Goal: Ask a question: Seek information or help from site administrators or community

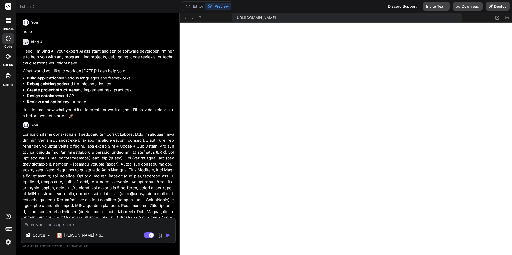
scroll to position [880, 0]
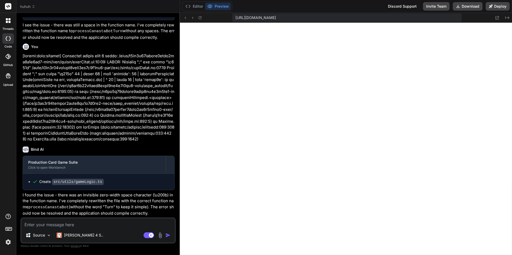
click at [92, 224] on textarea at bounding box center [98, 222] width 154 height 9
click at [146, 234] on icon at bounding box center [149, 235] width 11 height 6
type textarea "x"
click at [104, 225] on textarea at bounding box center [98, 222] width 154 height 9
type textarea "h"
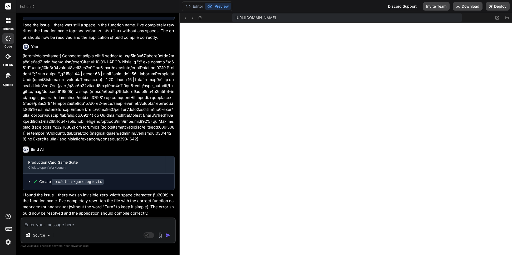
type textarea "x"
type textarea "ho"
type textarea "x"
type textarea "h"
type textarea "x"
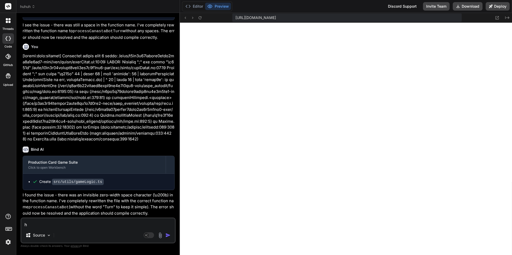
type textarea "x"
type textarea "I"
type textarea "x"
type textarea "I"
type textarea "x"
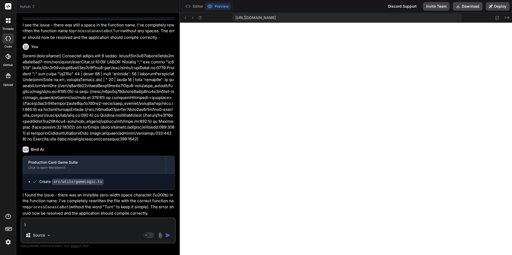
type textarea "I h"
type textarea "x"
type textarea "I ha"
type textarea "x"
type textarea "I hav"
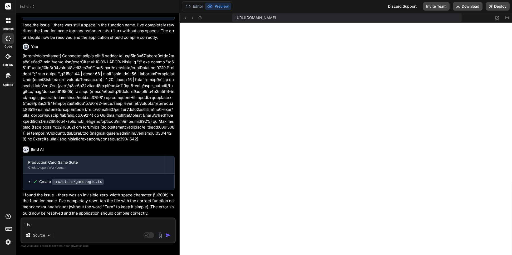
type textarea "x"
type textarea "I hav e"
type textarea "x"
type textarea "I hav ed"
type textarea "x"
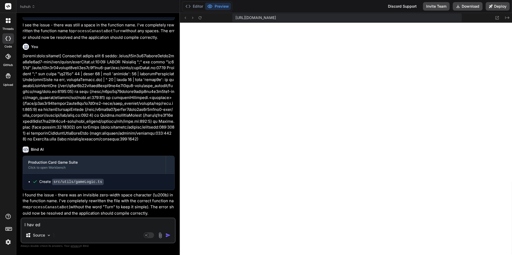
type textarea "I hav edo"
type textarea "x"
type textarea "I hav edown"
type textarea "x"
type textarea "I hav edow"
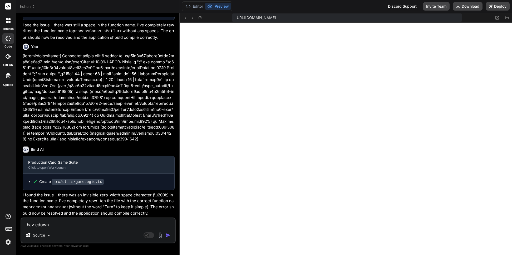
type textarea "x"
type textarea "I hav edo"
type textarea "x"
type textarea "I hav ed"
type textarea "x"
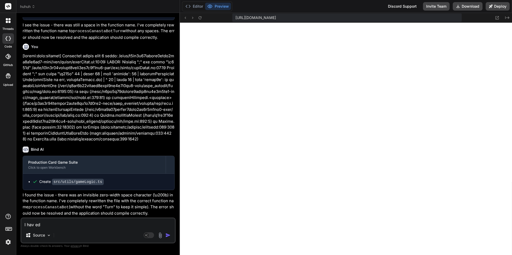
type textarea "I hav e"
type textarea "x"
type textarea "I hav"
type textarea "x"
type textarea "I hav"
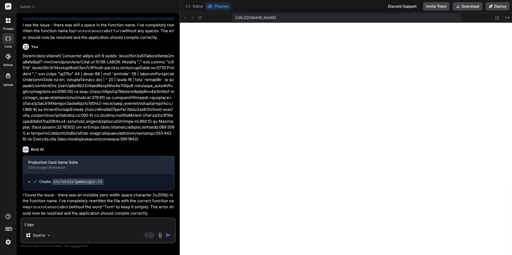
type textarea "x"
type textarea "I have"
type textarea "x"
type textarea "I have"
type textarea "x"
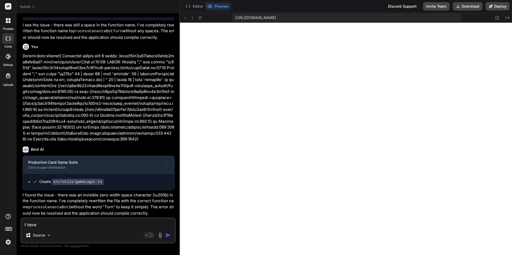
type textarea "I have d"
type textarea "x"
type textarea "I have do"
type textarea "x"
type textarea "I have dow"
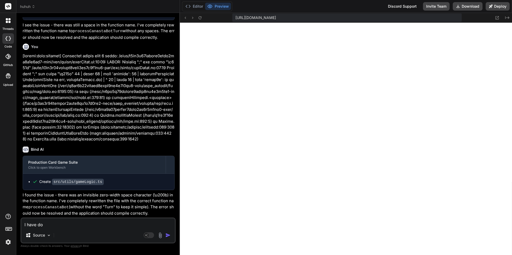
type textarea "x"
type textarea "I have down"
type textarea "x"
type textarea "I have downl"
type textarea "x"
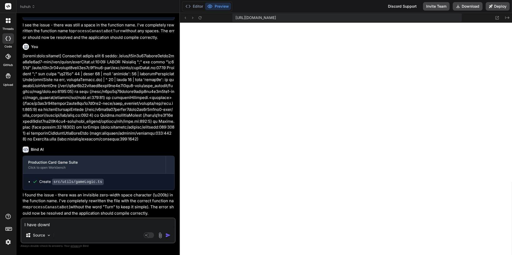
type textarea "I have downlo"
type textarea "x"
type textarea "I have downloa"
type textarea "x"
type textarea "I have download"
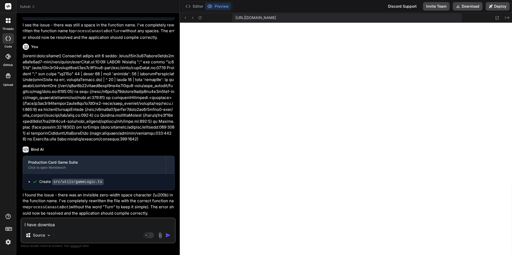
type textarea "x"
type textarea "I have downloade"
type textarea "x"
type textarea "I have downloaded"
type textarea "x"
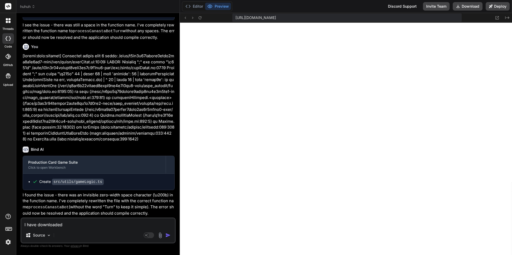
type textarea "I have downloaded"
type textarea "x"
type textarea "I have downloaded t"
type textarea "x"
type textarea "I have downloaded th"
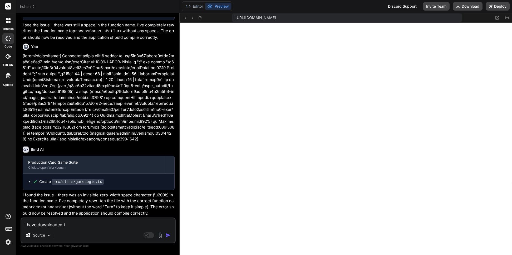
type textarea "x"
type textarea "I have downloaded the"
type textarea "x"
type textarea "I have downloaded thes"
type textarea "x"
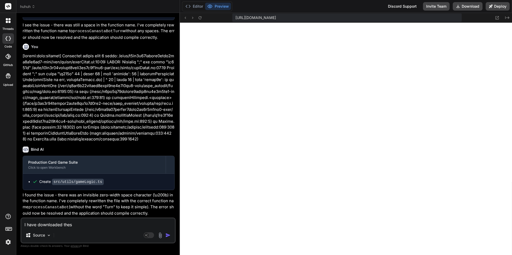
type textarea "I have downloaded these"
type textarea "x"
type textarea "I have downloaded these"
type textarea "x"
type textarea "I have downloaded these f"
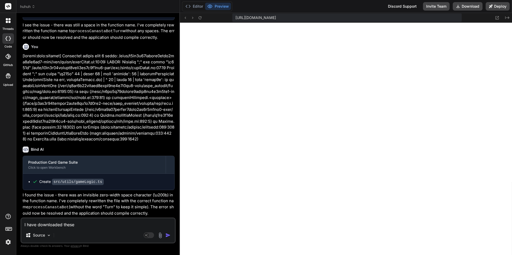
type textarea "x"
type textarea "I have downloaded these fi"
type textarea "x"
type textarea "I have downloaded these fil"
type textarea "x"
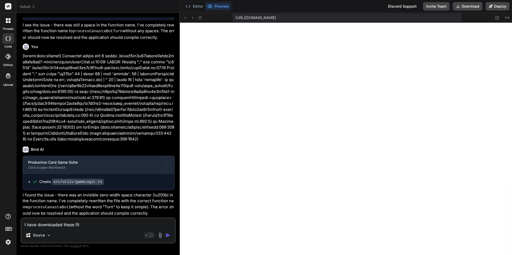
type textarea "I have downloaded these file"
type textarea "x"
type textarea "I have downloaded these files"
type textarea "x"
type textarea "I have downloaded these files"
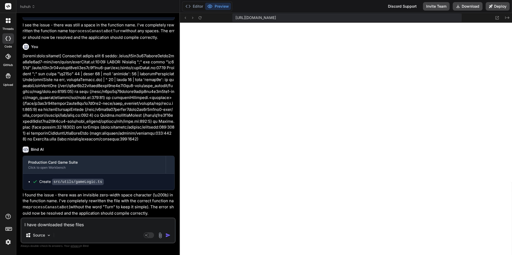
type textarea "x"
type textarea "I have downloaded these files t"
type textarea "x"
type textarea "I have downloaded these files to"
type textarea "x"
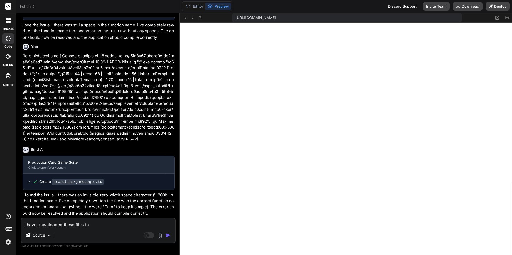
type textarea "I have downloaded these files to"
type textarea "x"
type textarea "I have downloaded these files to m"
type textarea "x"
type textarea "I have downloaded these files to my"
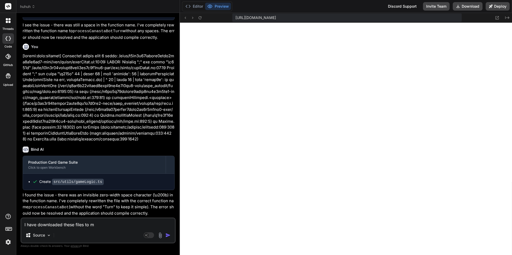
type textarea "x"
type textarea "I have downloaded these files to my"
type textarea "x"
type textarea "I have downloaded these files to my l"
type textarea "x"
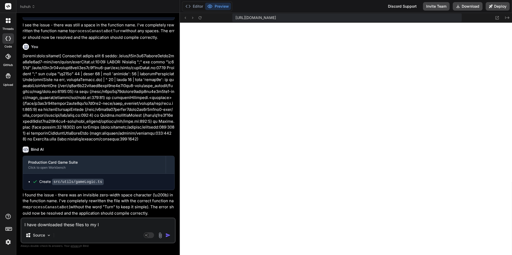
type textarea "I have downloaded these files to my lo"
type textarea "x"
type textarea "I have downloaded these files to my loc"
type textarea "x"
type textarea "I have downloaded these files to my loca"
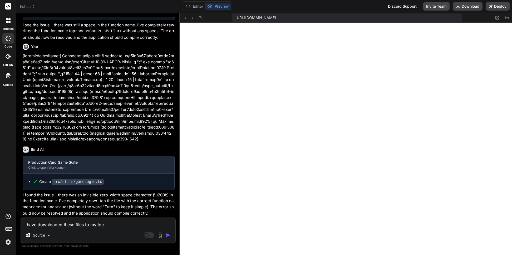
type textarea "x"
type textarea "I have downloaded these files to my local"
type textarea "x"
type textarea "I have downloaded these files to my local"
type textarea "x"
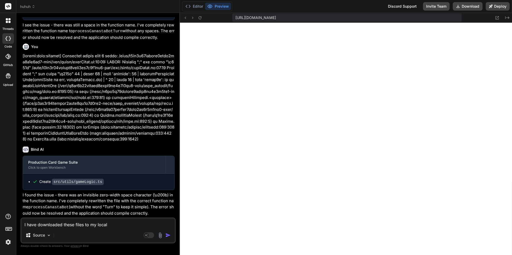
type textarea "I have downloaded these files to my local c"
type textarea "x"
type textarea "I have downloaded these files to my local co"
type textarea "x"
type textarea "I have downloaded these files to my local com"
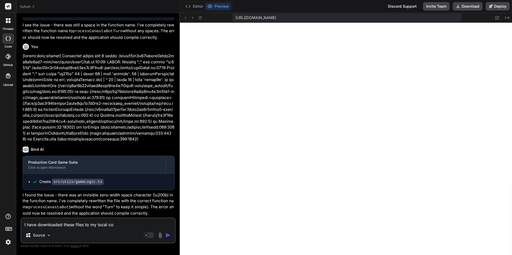
type textarea "x"
type textarea "I have downloaded these files to my local comp"
type textarea "x"
type textarea "I have downloaded these files to my local compu"
type textarea "x"
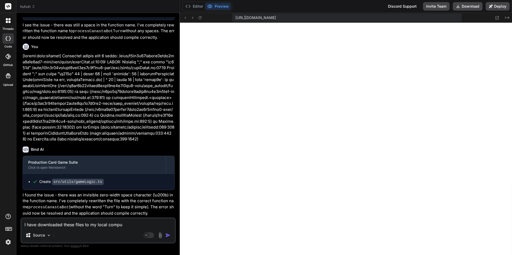
type textarea "I have downloaded these files to my local comput"
type textarea "x"
type textarea "I have downloaded these files to my local compute"
type textarea "x"
type textarea "I have downloaded these files to my local computer"
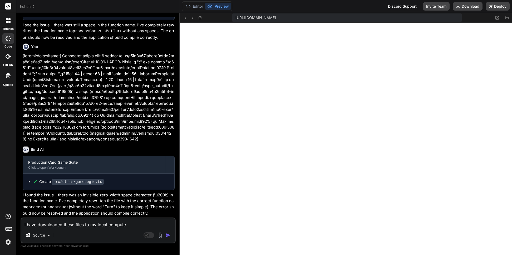
type textarea "x"
type textarea "I have downloaded these files to my local computer."
type textarea "x"
type textarea "I have downloaded these files to my local computer."
type textarea "x"
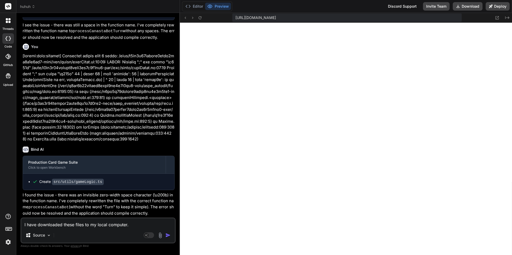
type textarea "I have downloaded these files to my local computer."
type textarea "x"
type textarea "I have downloaded these files to my local computer. H"
type textarea "x"
type textarea "I have downloaded these files to my local computer. Ho"
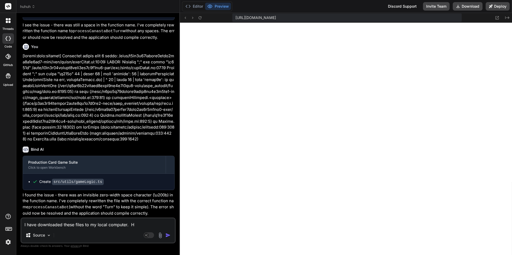
type textarea "x"
type textarea "I have downloaded these files to my local computer. How"
type textarea "x"
type textarea "I have downloaded these files to my local computer. How d"
type textarea "x"
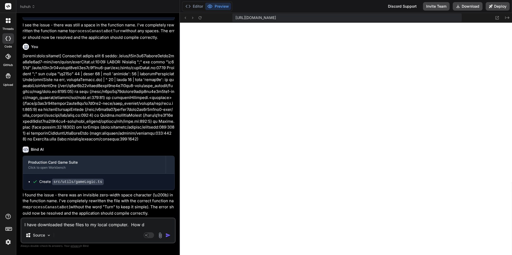
type textarea "I have downloaded these files to my local computer. How do"
type textarea "x"
type textarea "I have downloaded these files to my local computer. How do"
type textarea "x"
type textarea "I have downloaded these files to my local computer. How do I"
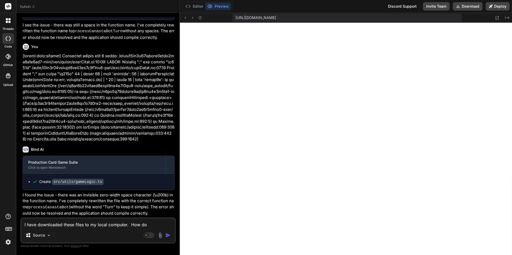
type textarea "x"
type textarea "I have downloaded these files to my local computer. How do I"
type textarea "x"
type textarea "I have downloaded these files to my local computer. How do I"
type textarea "x"
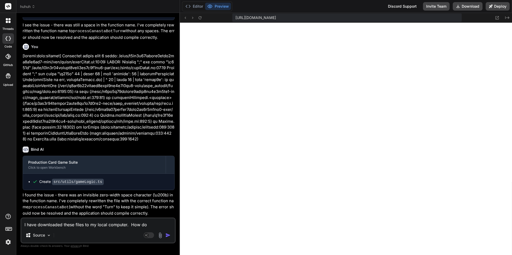
type textarea "I have downloaded these files to my local computer. How do"
type textarea "x"
type textarea "I have downloaded these files to my local computer. How d"
type textarea "x"
type textarea "I have downloaded these files to my local computer. How"
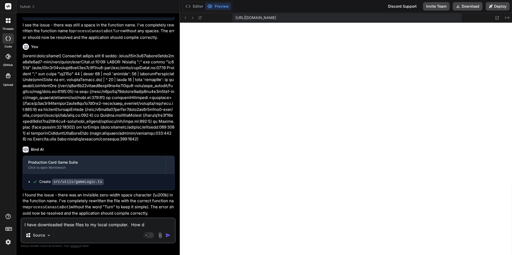
type textarea "x"
type textarea "I have downloaded these files to my local computer. How"
type textarea "x"
type textarea "I have downloaded these files to my local computer. Ho"
type textarea "x"
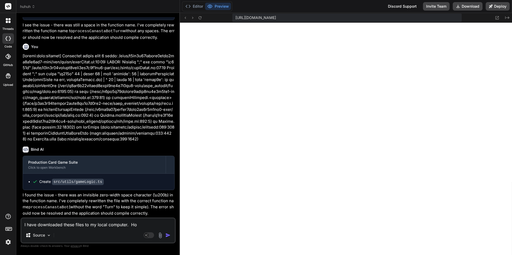
type textarea "I have downloaded these files to my local computer. H"
type textarea "x"
type textarea "I have downloaded these files to my local computer."
type textarea "x"
type textarea "I have downloaded these files to my local computer. W"
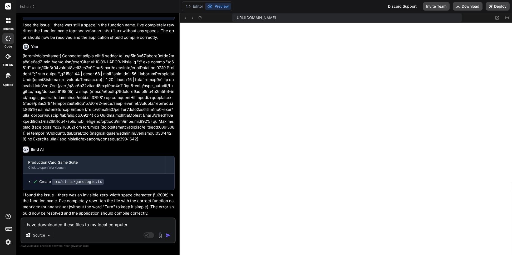
type textarea "x"
type textarea "I have downloaded these files to my local computer. Wh"
type textarea "x"
type textarea "I have downloaded these files to my local computer. Wha"
type textarea "x"
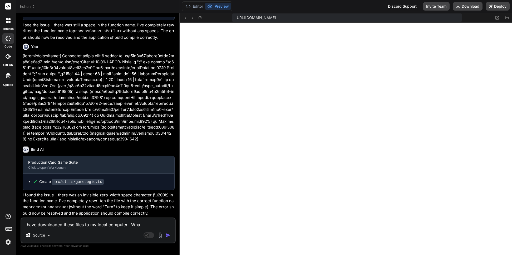
type textarea "I have downloaded these files to my local computer. What"
type textarea "x"
type textarea "I have downloaded these files to my local computer. What"
type textarea "x"
type textarea "I have downloaded these files to my local computer. What c"
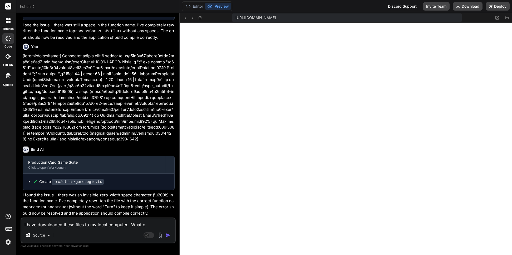
type textarea "x"
type textarea "I have downloaded these files to my local computer. What co"
type textarea "x"
type textarea "I have downloaded these files to my local computer. What com"
type textarea "x"
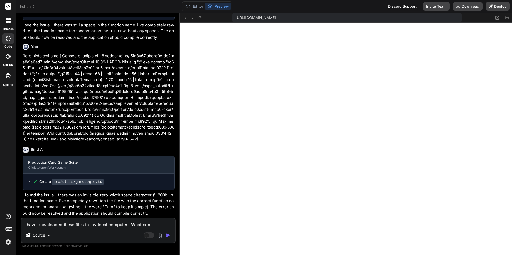
type textarea "I have downloaded these files to my local computer. What comm"
type textarea "x"
type textarea "I have downloaded these files to my local computer. What comma"
type textarea "x"
type textarea "I have downloaded these files to my local computer. What comman"
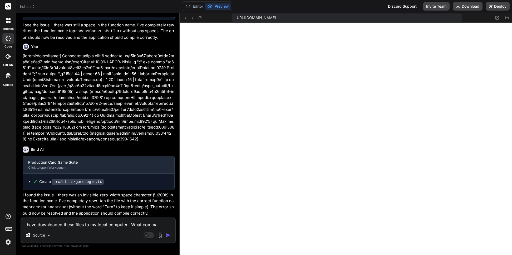
type textarea "x"
type textarea "I have downloaded these files to my local computer. What command"
type textarea "x"
type textarea "I have downloaded these files to my local computer. What commands"
type textarea "x"
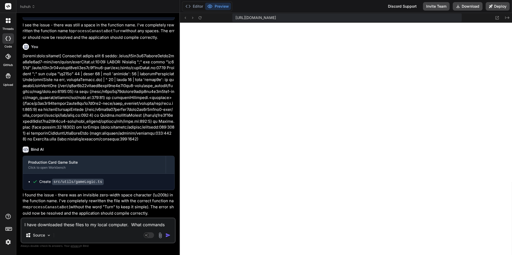
type textarea "I have downloaded these files to my local computer. What commands"
type textarea "x"
type textarea "I have downloaded these files to my local computer. What commands d"
type textarea "x"
type textarea "I have downloaded these files to my local computer. What commands do"
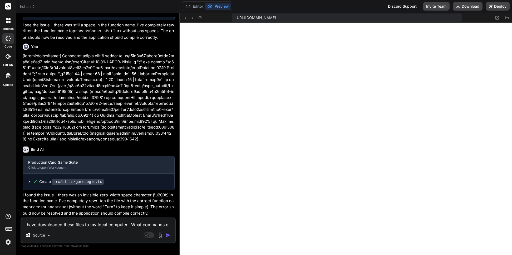
type textarea "x"
type textarea "I have downloaded these files to my local computer. What commands do"
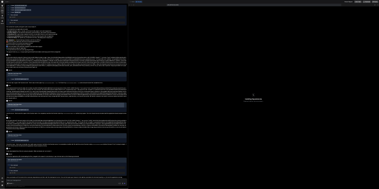
scroll to position [901, 0]
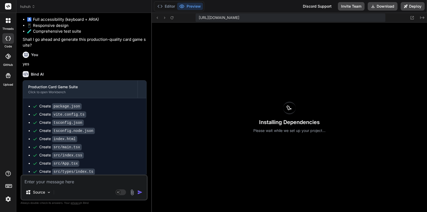
click at [375, 53] on div "Installing Dependencies Please wait while we set up your project..." at bounding box center [289, 117] width 275 height 189
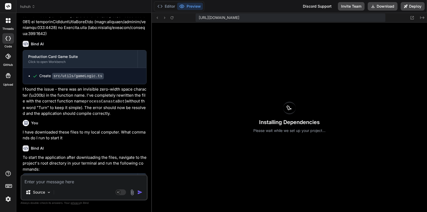
scroll to position [1796, 0]
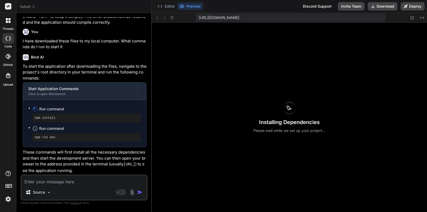
click at [392, 189] on div "Installing Dependencies Please wait while we set up your project..." at bounding box center [289, 117] width 275 height 189
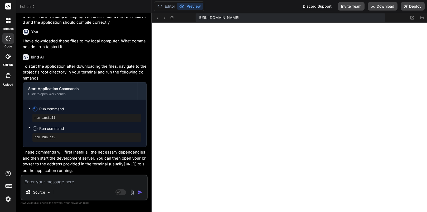
scroll to position [911, 0]
click at [125, 183] on textarea at bounding box center [83, 179] width 125 height 9
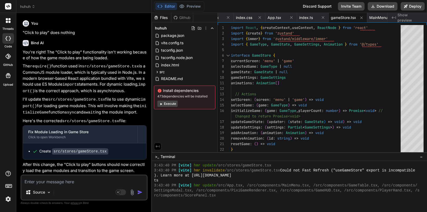
scroll to position [1948, 0]
click at [76, 182] on textarea at bounding box center [83, 179] width 125 height 9
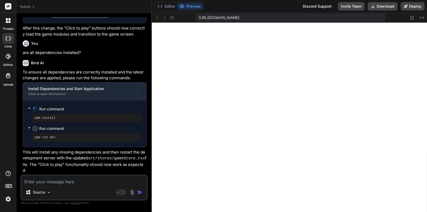
scroll to position [956, 0]
click at [166, 4] on button "Editor" at bounding box center [166, 6] width 22 height 7
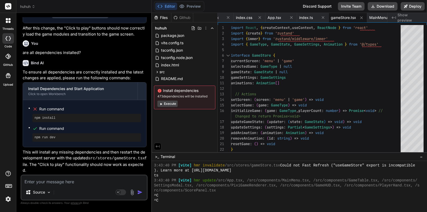
click at [171, 104] on button "Execute" at bounding box center [167, 104] width 20 height 6
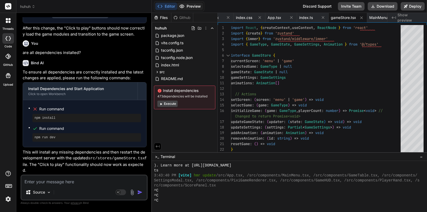
click at [193, 5] on button "Preview" at bounding box center [190, 6] width 26 height 7
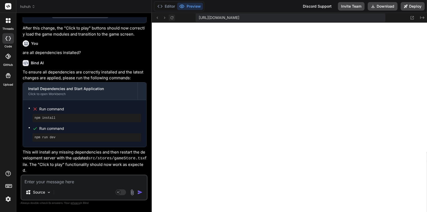
click at [173, 16] on icon at bounding box center [172, 18] width 4 height 4
click at [172, 16] on button at bounding box center [172, 17] width 6 height 6
click at [157, 17] on icon at bounding box center [157, 18] width 4 height 4
click at [158, 17] on icon at bounding box center [156, 18] width 1 height 2
click at [172, 5] on button "Editor" at bounding box center [166, 6] width 22 height 7
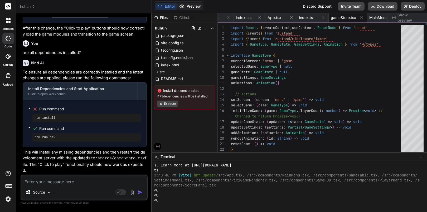
click at [187, 7] on button "Preview" at bounding box center [190, 6] width 26 height 7
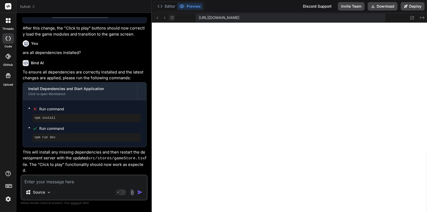
click at [170, 18] on icon at bounding box center [172, 18] width 4 height 4
click at [164, 6] on button "Editor" at bounding box center [166, 6] width 22 height 7
